Goal: Task Accomplishment & Management: Use online tool/utility

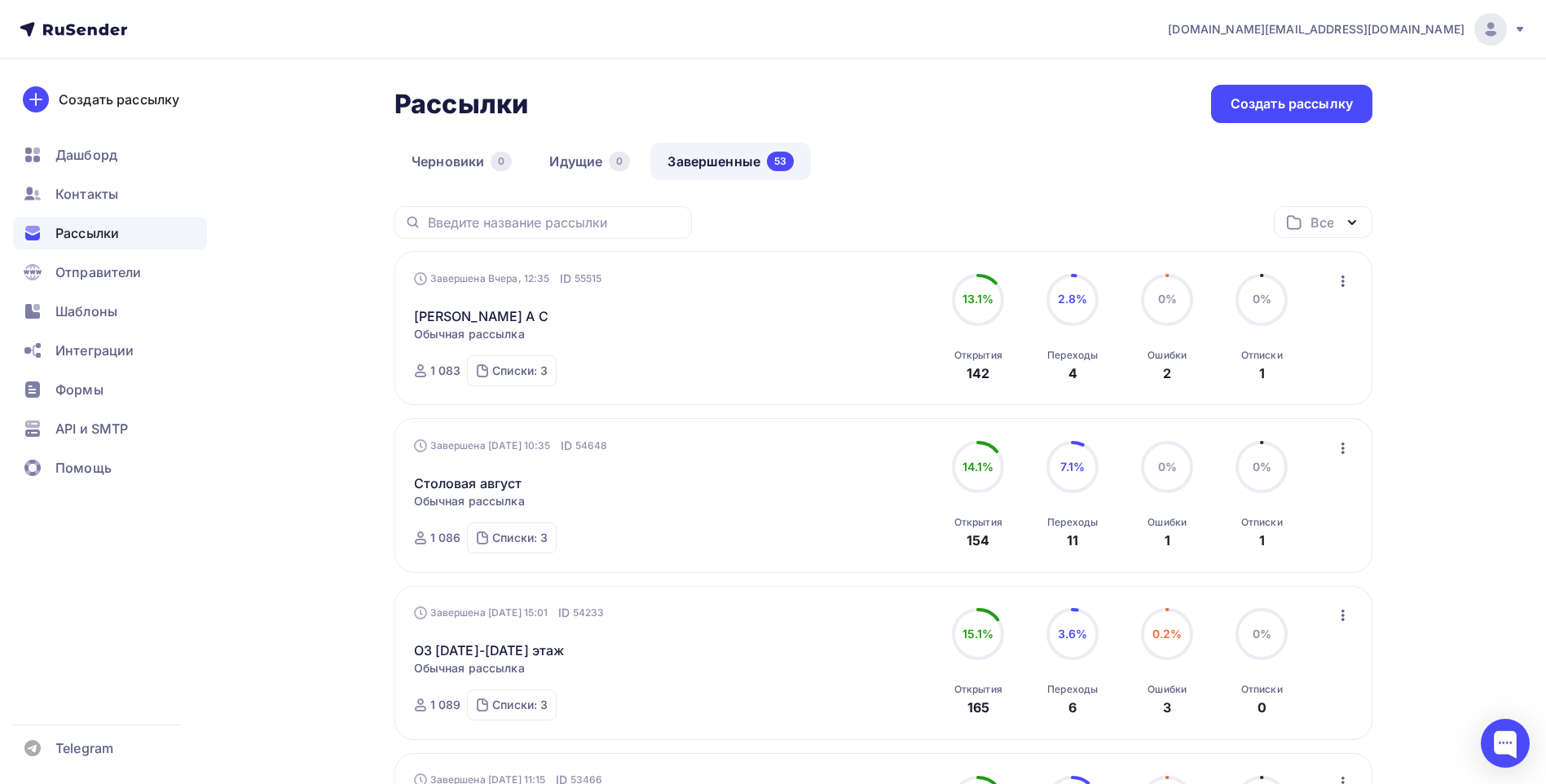
click at [1054, 164] on div "Черновики 0 Идущие 0 Завершенные 53" at bounding box center [883, 174] width 978 height 63
click at [978, 116] on div "Рассылки Рассылки Создать рассылку" at bounding box center [883, 103] width 978 height 38
click at [1010, 156] on div "Черновики 0 Идущие 0 Завершенные 53" at bounding box center [883, 174] width 978 height 63
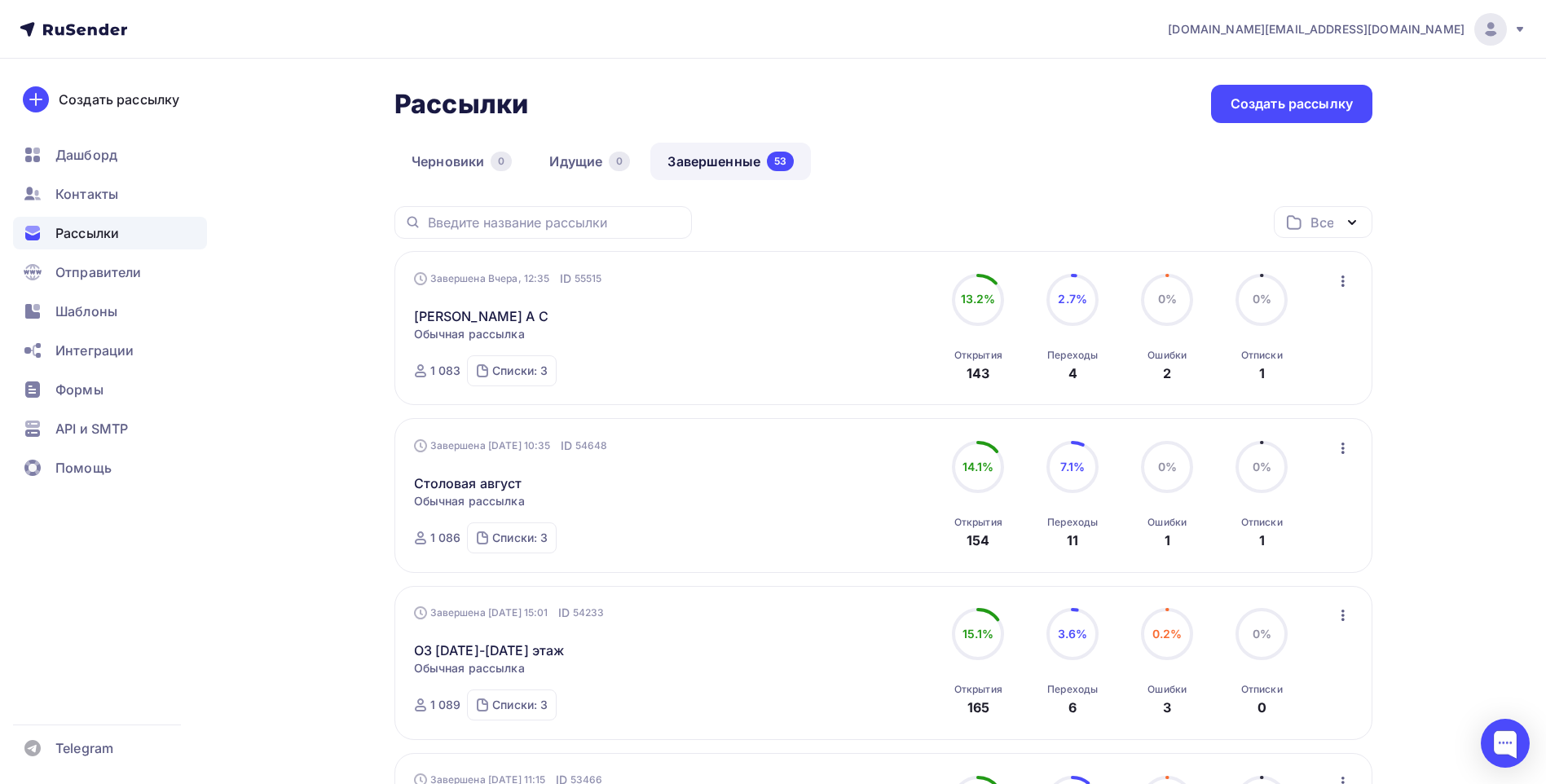
click at [1039, 150] on div "Черновики 0 Идущие 0 Завершенные 53" at bounding box center [883, 174] width 978 height 63
